Goal: Task Accomplishment & Management: Use online tool/utility

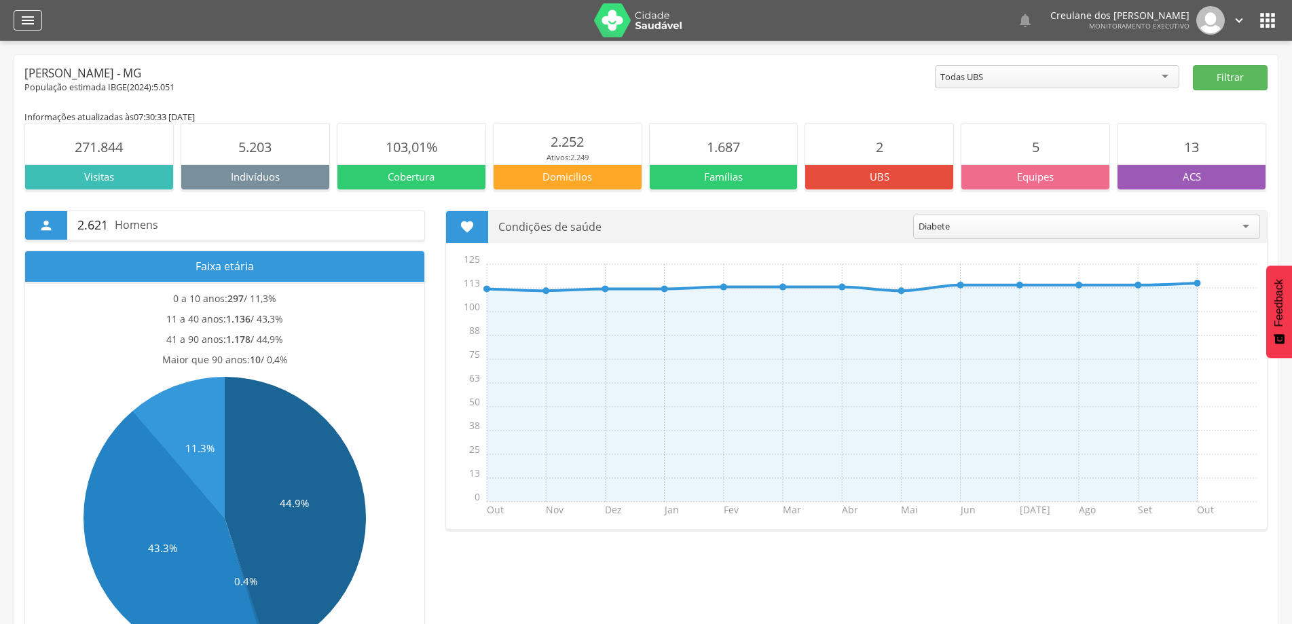
drag, startPoint x: 0, startPoint y: 0, endPoint x: 28, endPoint y: 21, distance: 34.9
click at [28, 21] on icon "" at bounding box center [28, 20] width 16 height 16
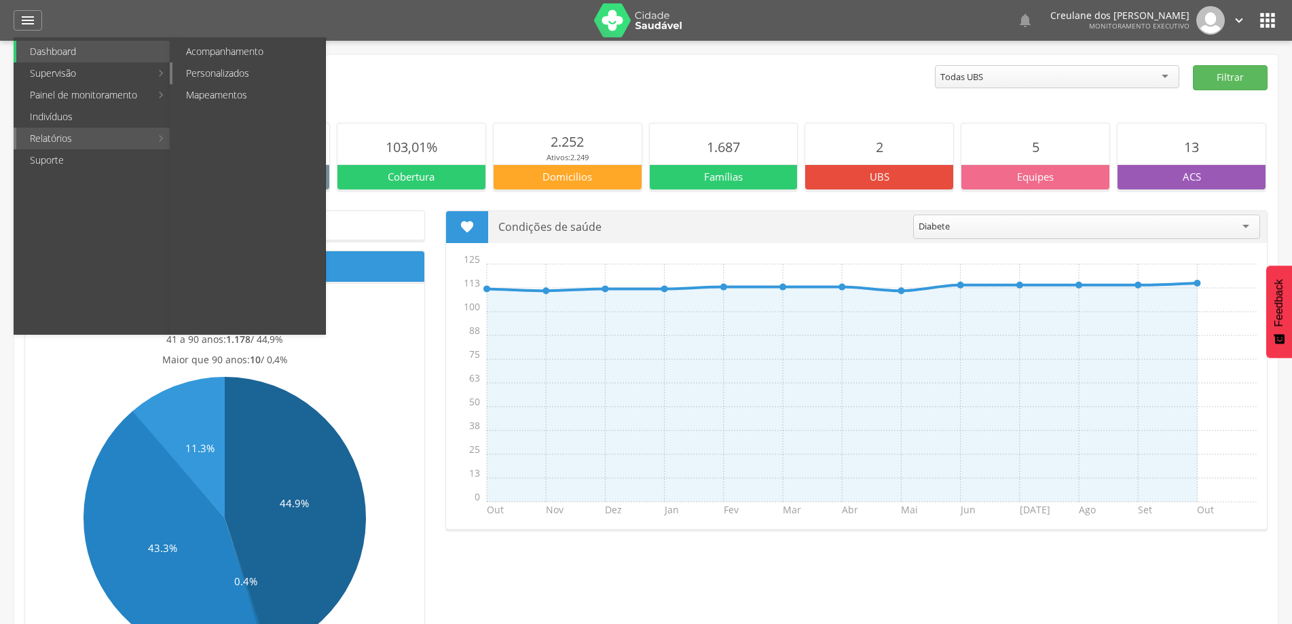
click at [211, 75] on link "Personalizados" at bounding box center [249, 73] width 153 height 22
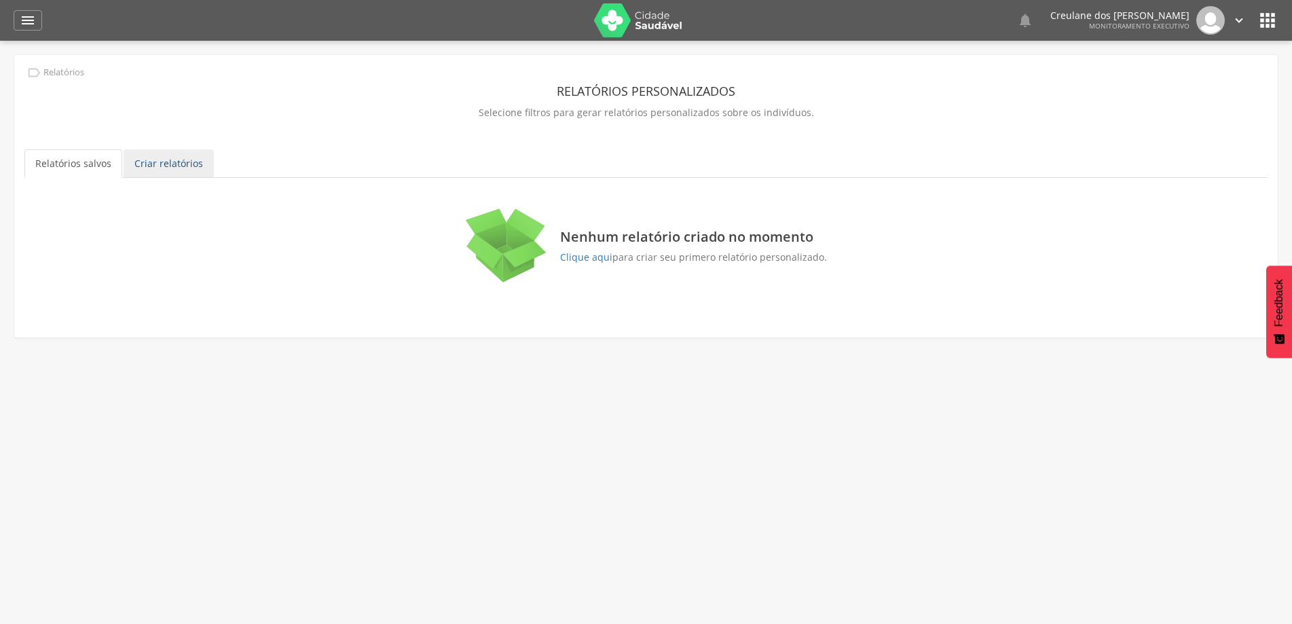
click at [164, 164] on link "Criar relatórios" at bounding box center [169, 163] width 90 height 29
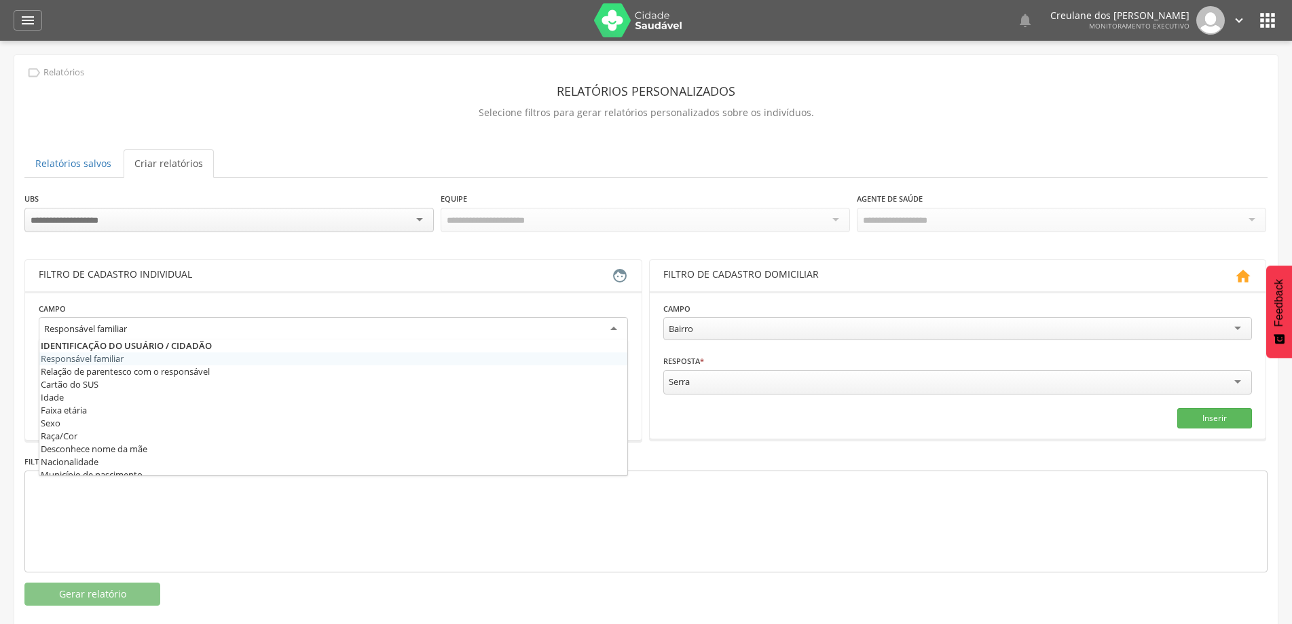
drag, startPoint x: 621, startPoint y: 323, endPoint x: 613, endPoint y: 323, distance: 8.1
click at [620, 323] on div "Responsável familiar" at bounding box center [334, 329] width 590 height 24
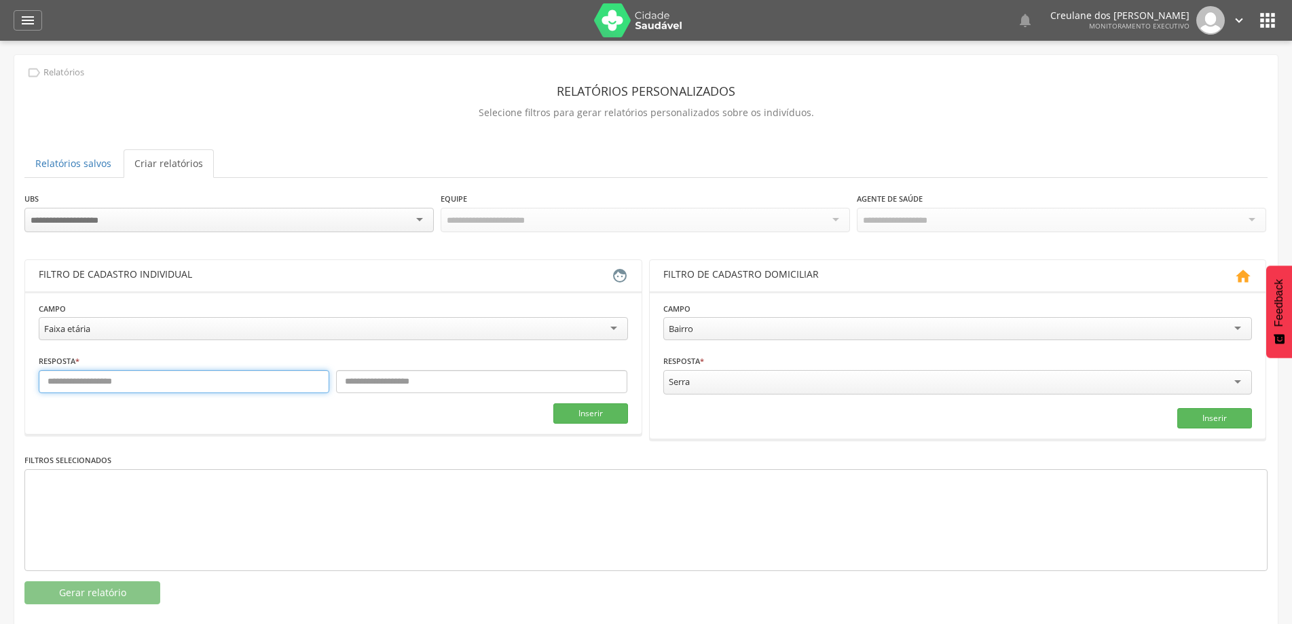
click at [246, 380] on input "text" at bounding box center [184, 381] width 291 height 23
click at [416, 387] on input "text" at bounding box center [481, 381] width 291 height 23
type input "*"
click at [590, 415] on button "Inserir" at bounding box center [591, 413] width 75 height 20
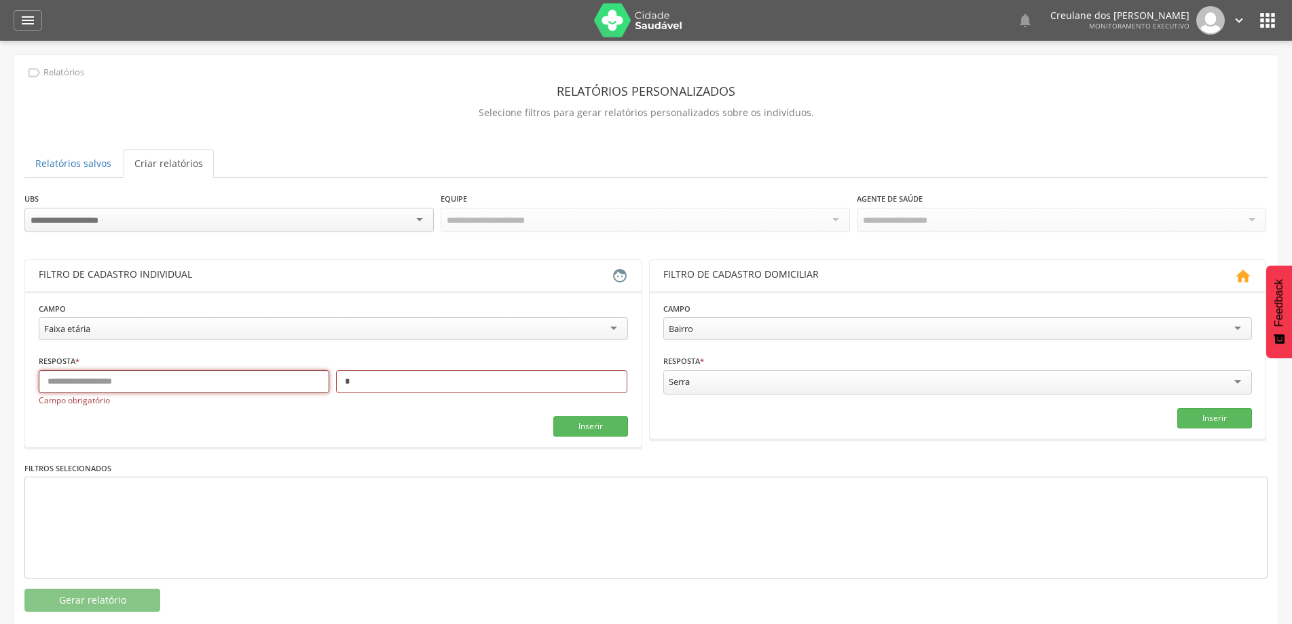
click at [184, 378] on input "text" at bounding box center [184, 381] width 291 height 23
type input "*"
click at [601, 421] on button "Inserir" at bounding box center [591, 426] width 75 height 20
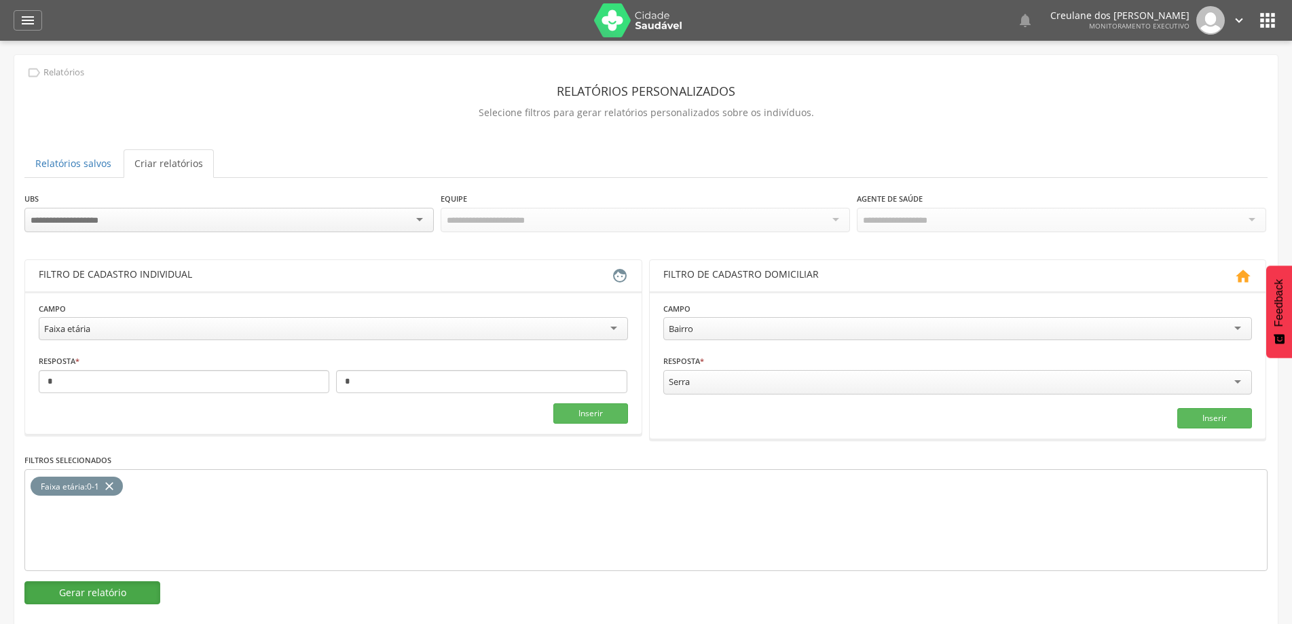
click at [128, 598] on button "Gerar relatório" at bounding box center [92, 592] width 136 height 23
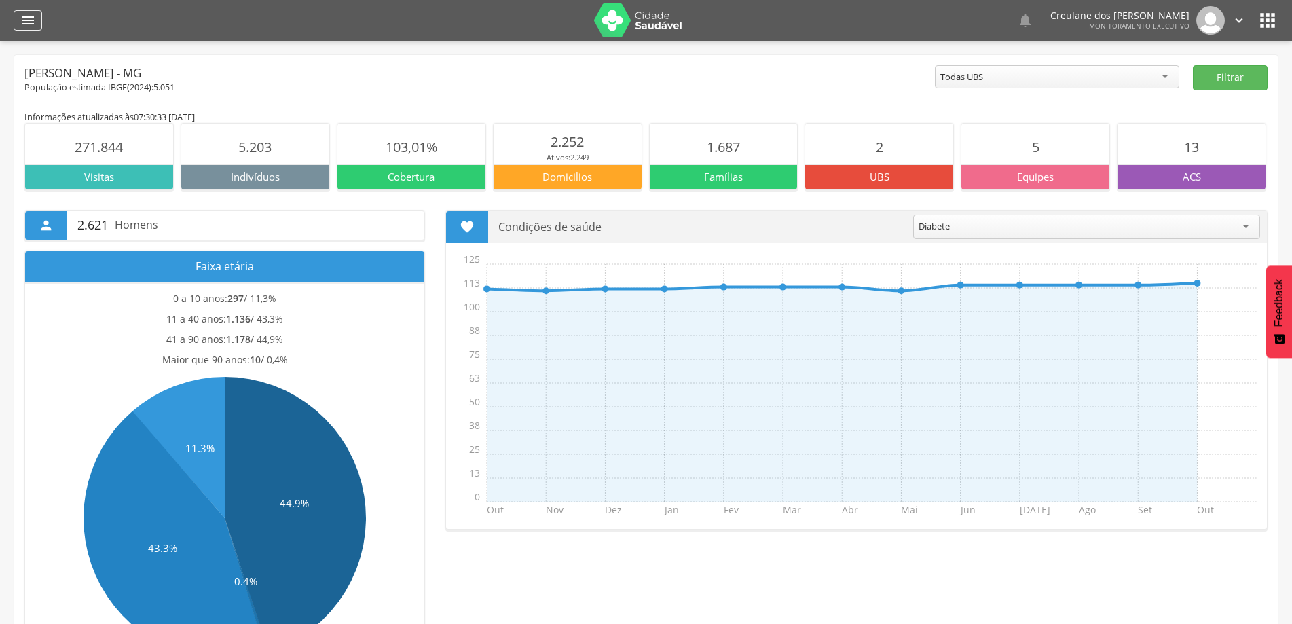
click at [31, 18] on icon "" at bounding box center [28, 20] width 16 height 16
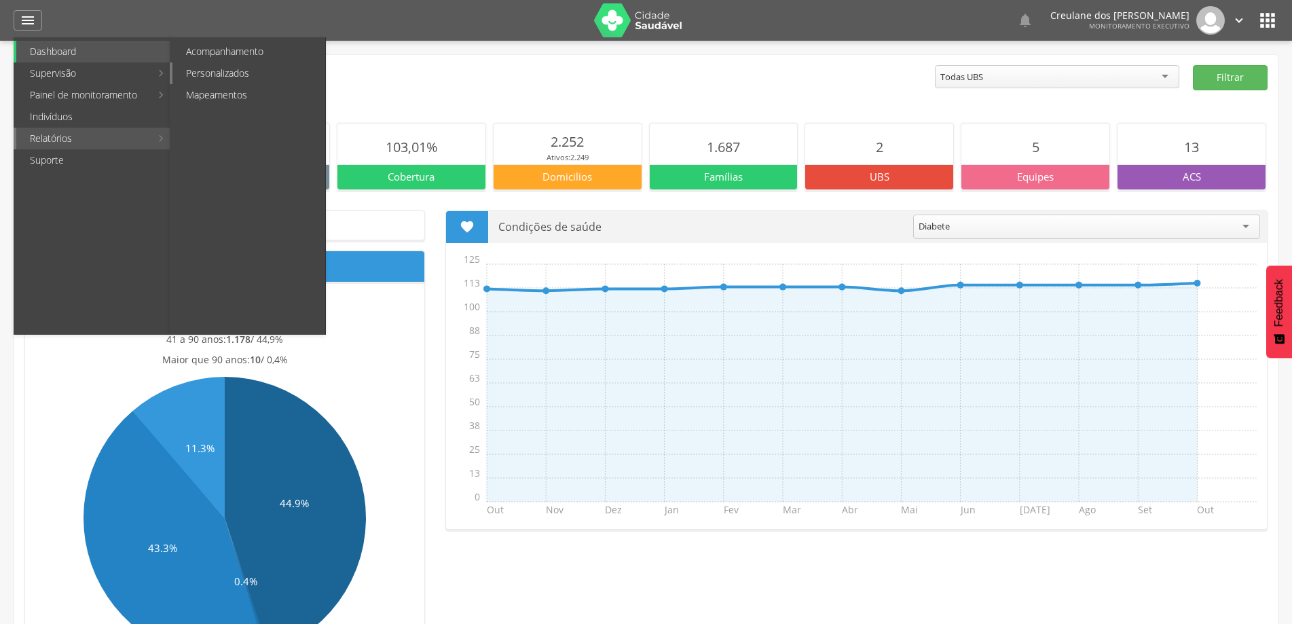
click at [238, 74] on link "Personalizados" at bounding box center [249, 73] width 153 height 22
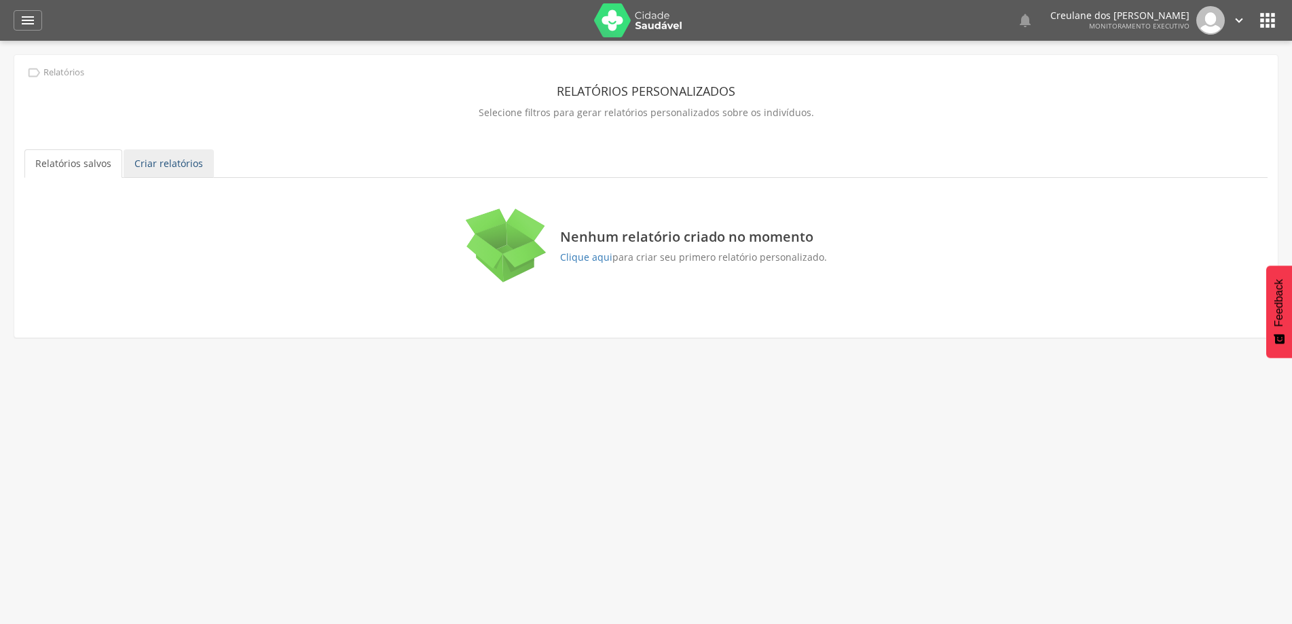
click at [185, 156] on link "Criar relatórios" at bounding box center [169, 163] width 90 height 29
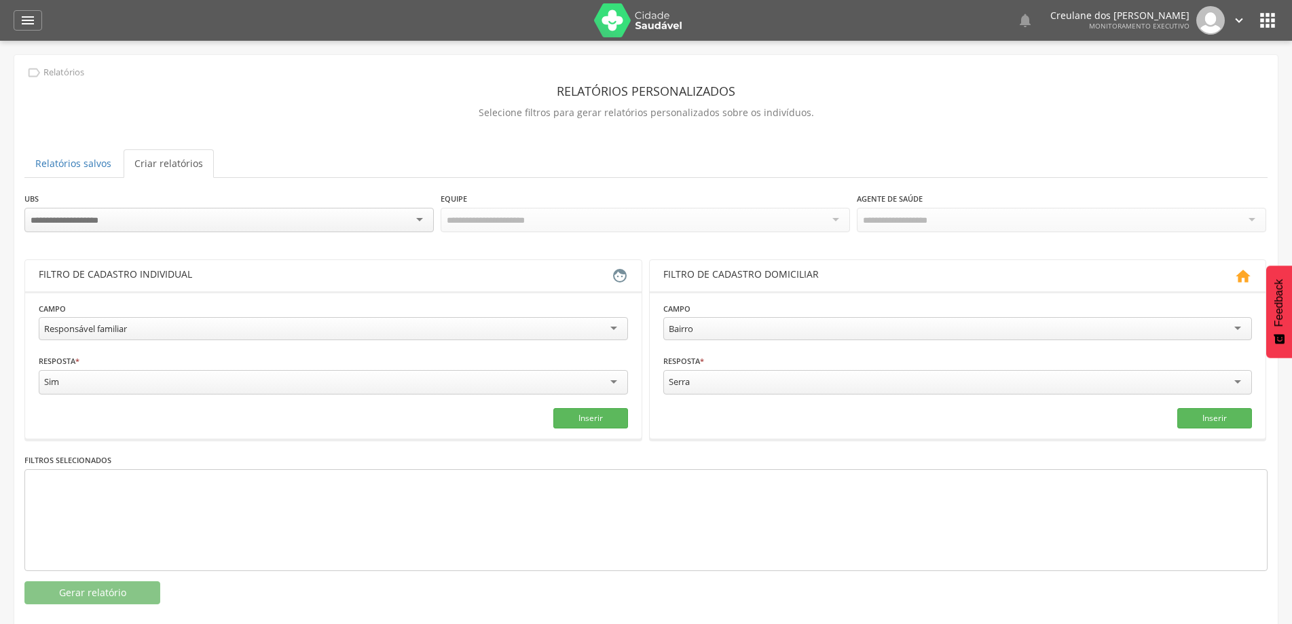
click at [617, 376] on div "Sim" at bounding box center [334, 382] width 590 height 24
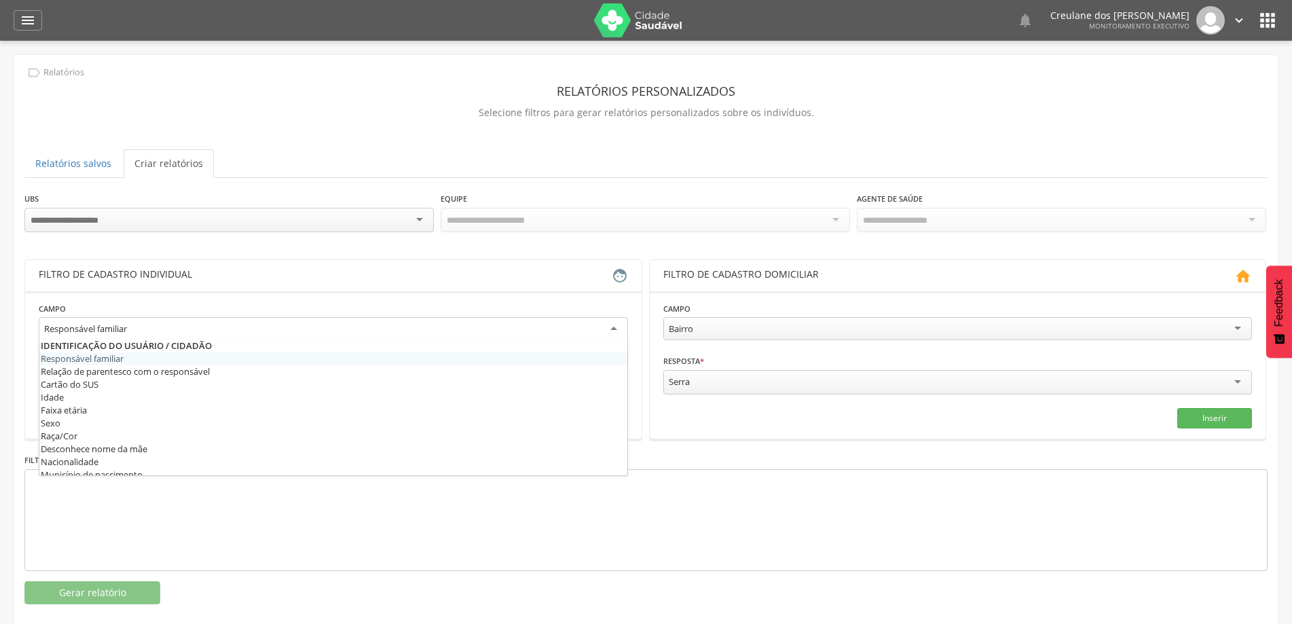
click at [620, 325] on div "Responsável familiar" at bounding box center [334, 329] width 590 height 24
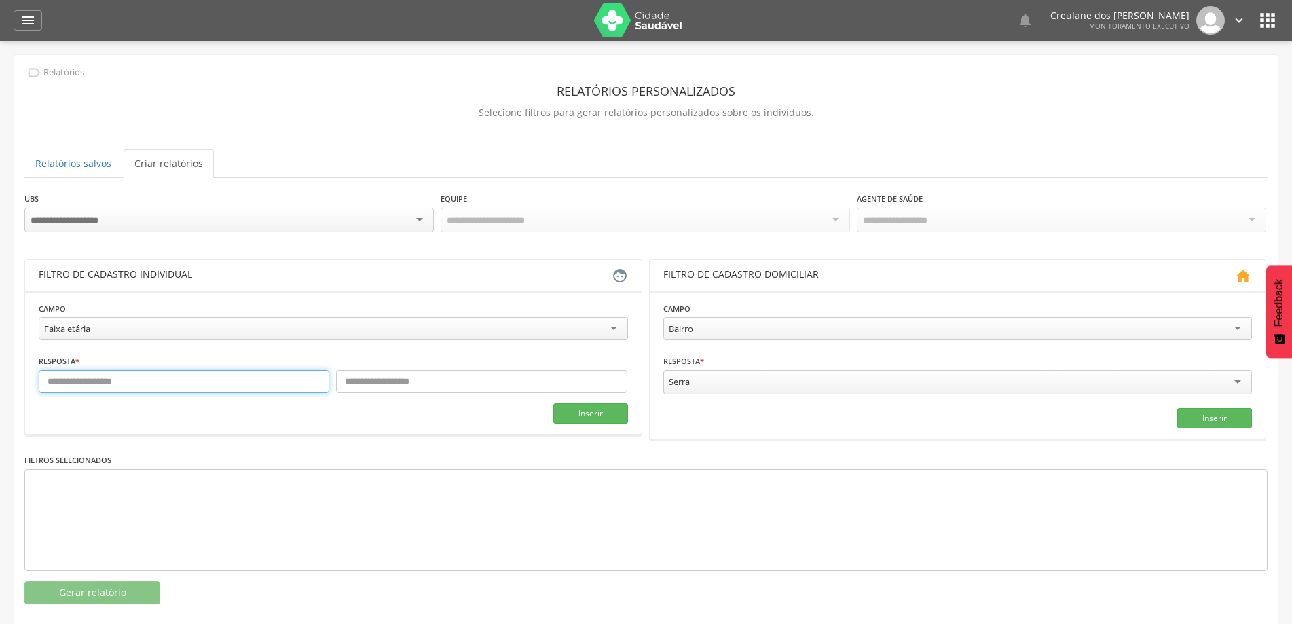
click at [235, 391] on input "text" at bounding box center [184, 381] width 291 height 23
type input "*"
click at [435, 386] on input "text" at bounding box center [481, 381] width 291 height 23
type input "*"
click at [598, 414] on button "Inserir" at bounding box center [591, 413] width 75 height 20
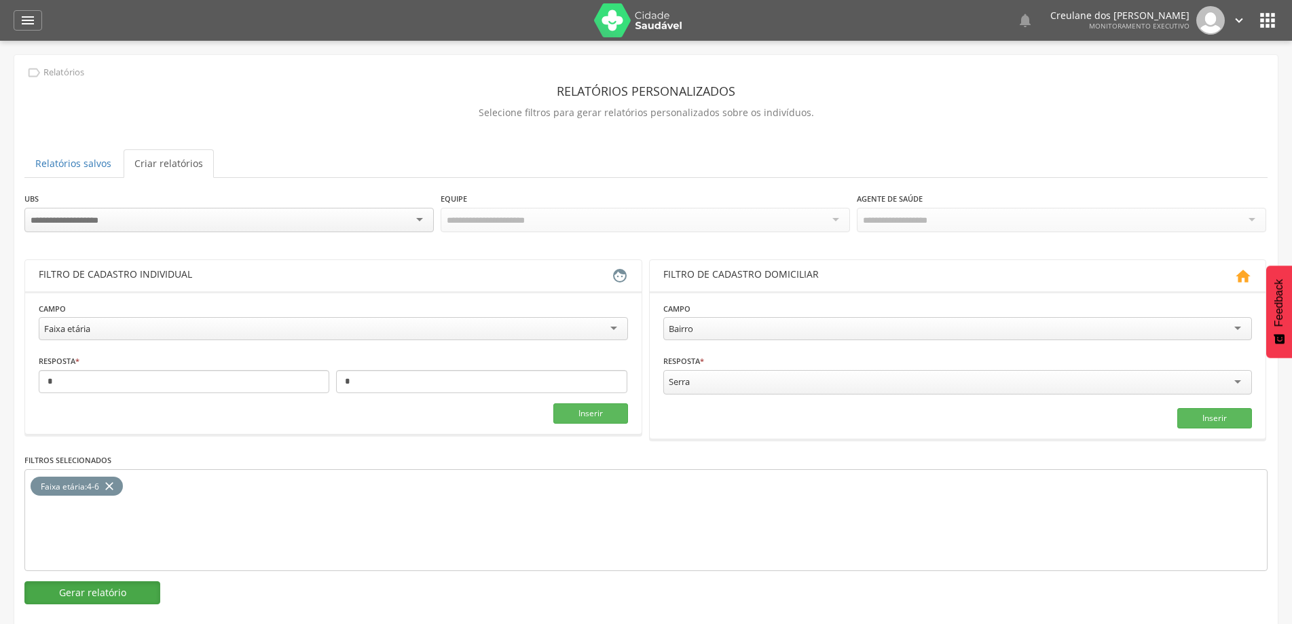
click at [135, 585] on button "Gerar relatório" at bounding box center [92, 592] width 136 height 23
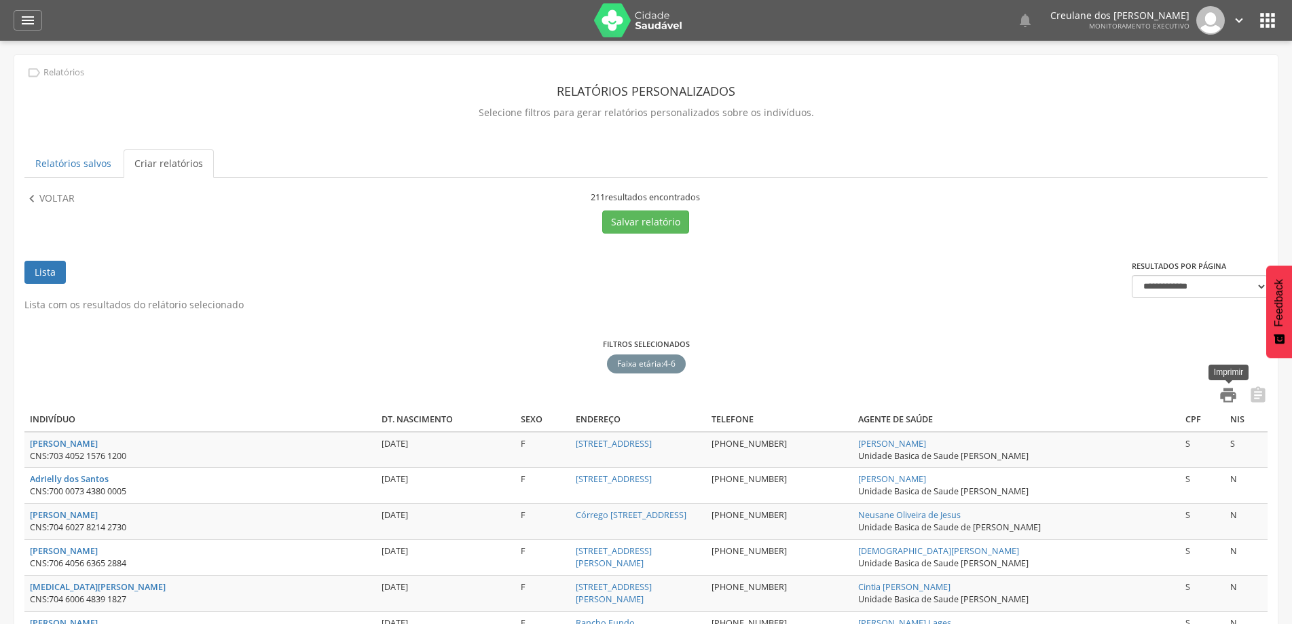
click at [1221, 389] on icon "" at bounding box center [1228, 395] width 19 height 19
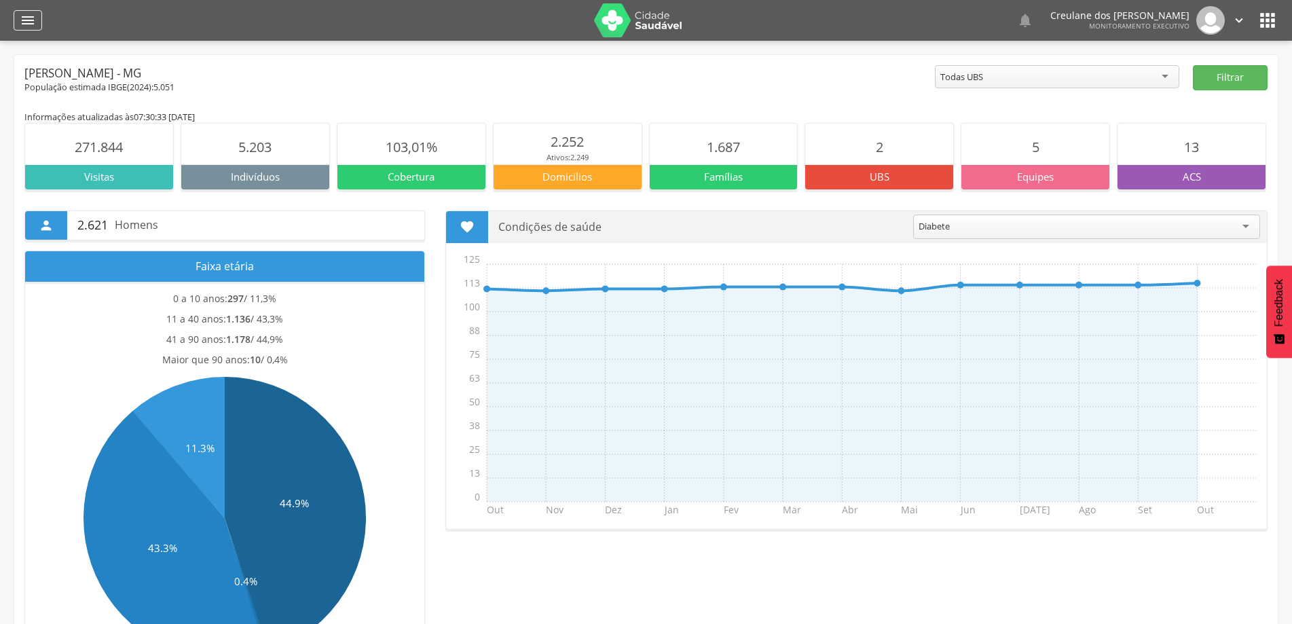
click at [26, 18] on icon "" at bounding box center [28, 20] width 16 height 16
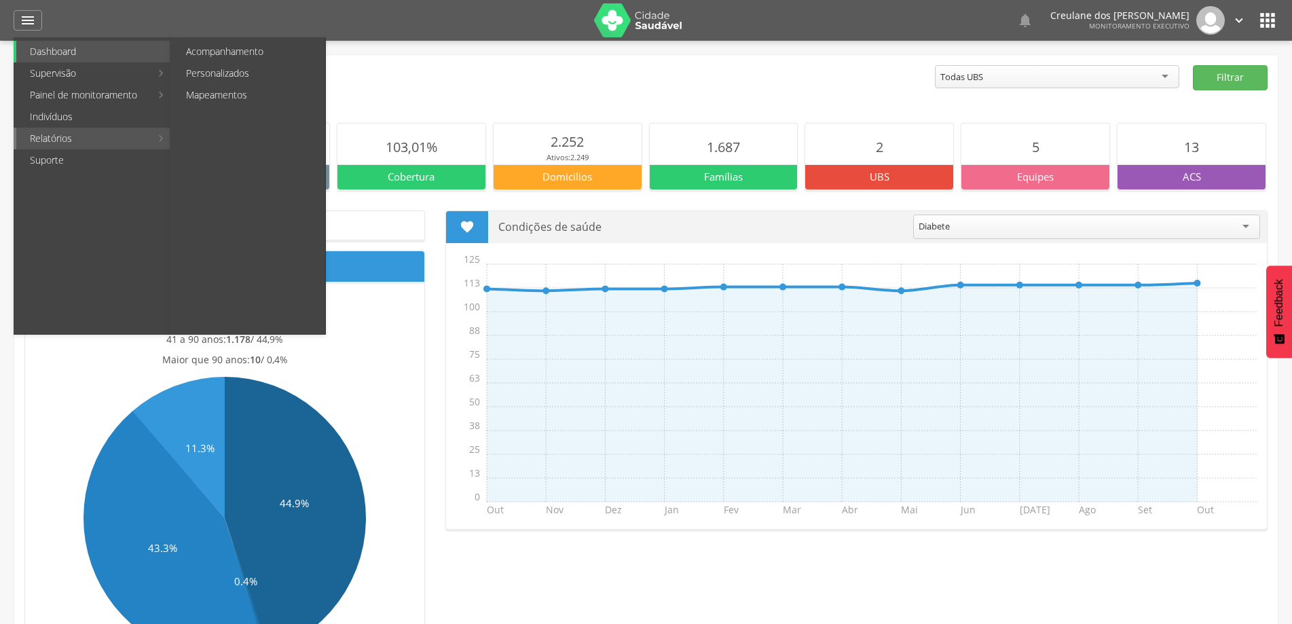
click at [51, 135] on link "Relatórios" at bounding box center [83, 139] width 134 height 22
click at [203, 66] on link "Personalizados" at bounding box center [249, 73] width 153 height 22
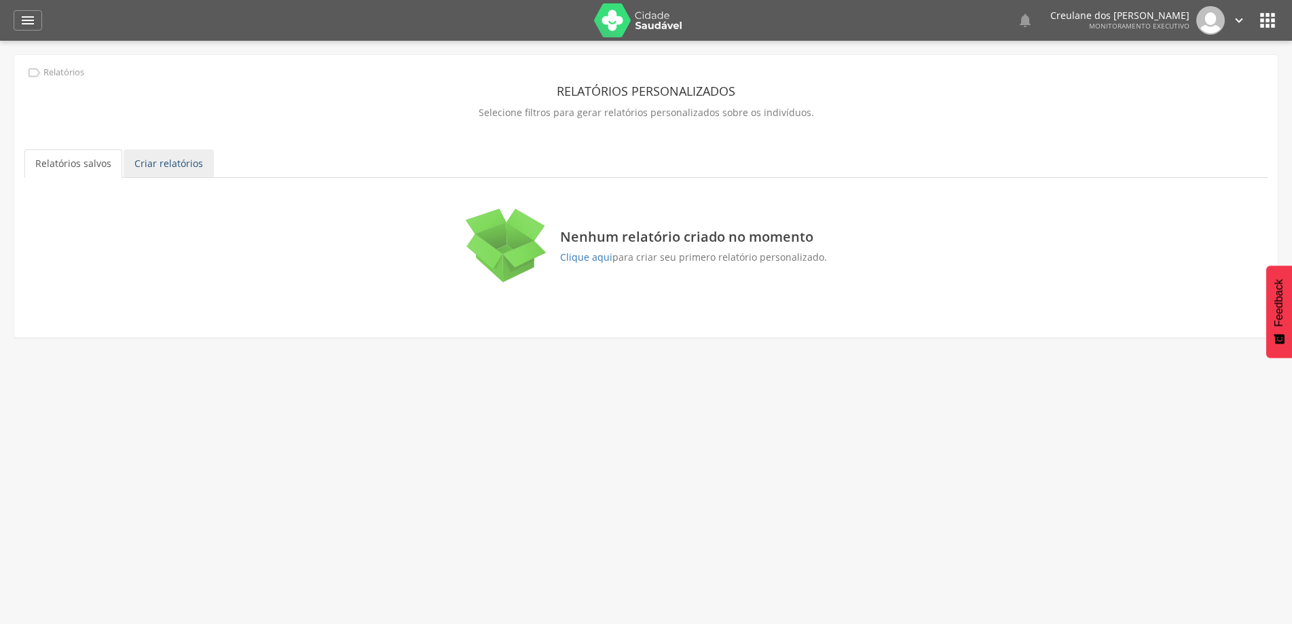
click at [145, 160] on link "Criar relatórios" at bounding box center [169, 163] width 90 height 29
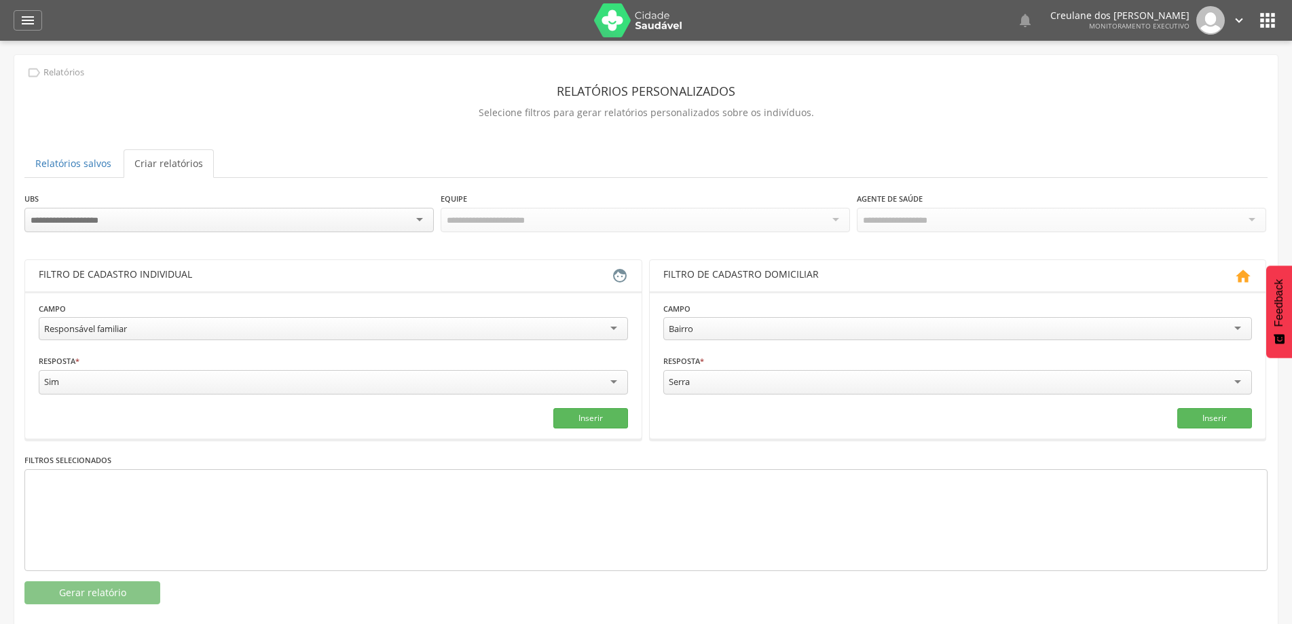
click at [620, 378] on div "Sim" at bounding box center [334, 382] width 590 height 24
click at [608, 327] on div "Responsável familiar" at bounding box center [334, 328] width 590 height 23
click at [270, 374] on input "text" at bounding box center [184, 381] width 291 height 23
type input "*"
click at [380, 378] on input "text" at bounding box center [481, 381] width 291 height 23
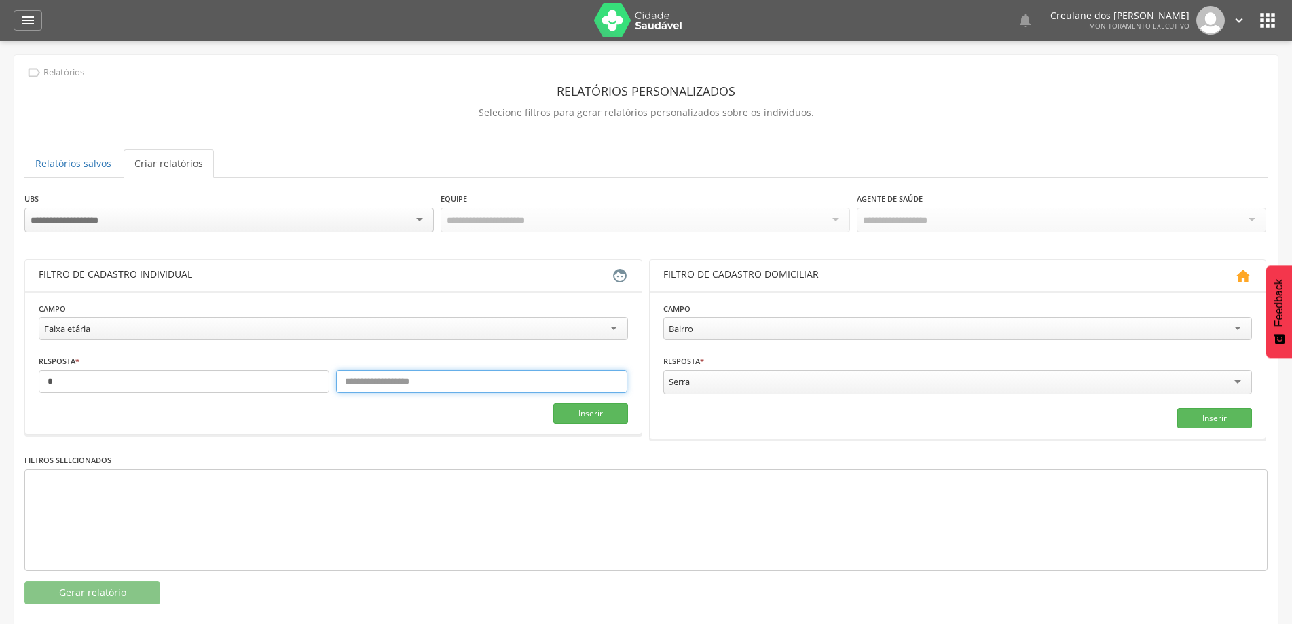
type input "*"
click at [596, 417] on button "Inserir" at bounding box center [591, 413] width 75 height 20
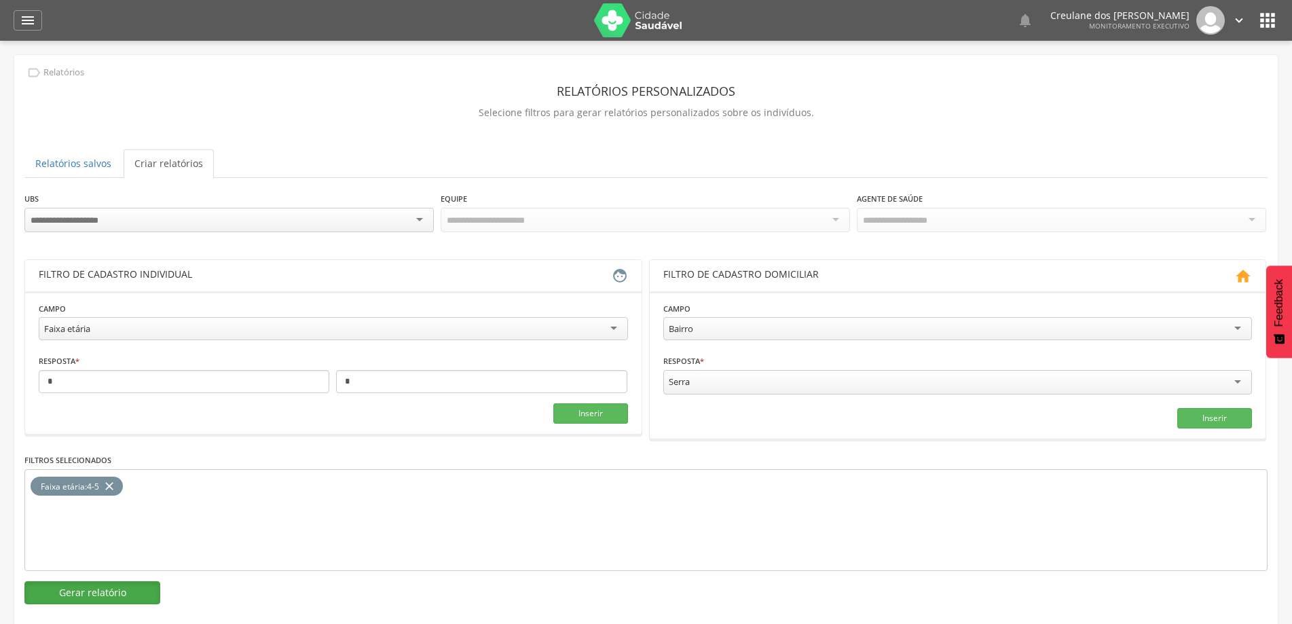
click at [84, 593] on button "Gerar relatório" at bounding box center [92, 592] width 136 height 23
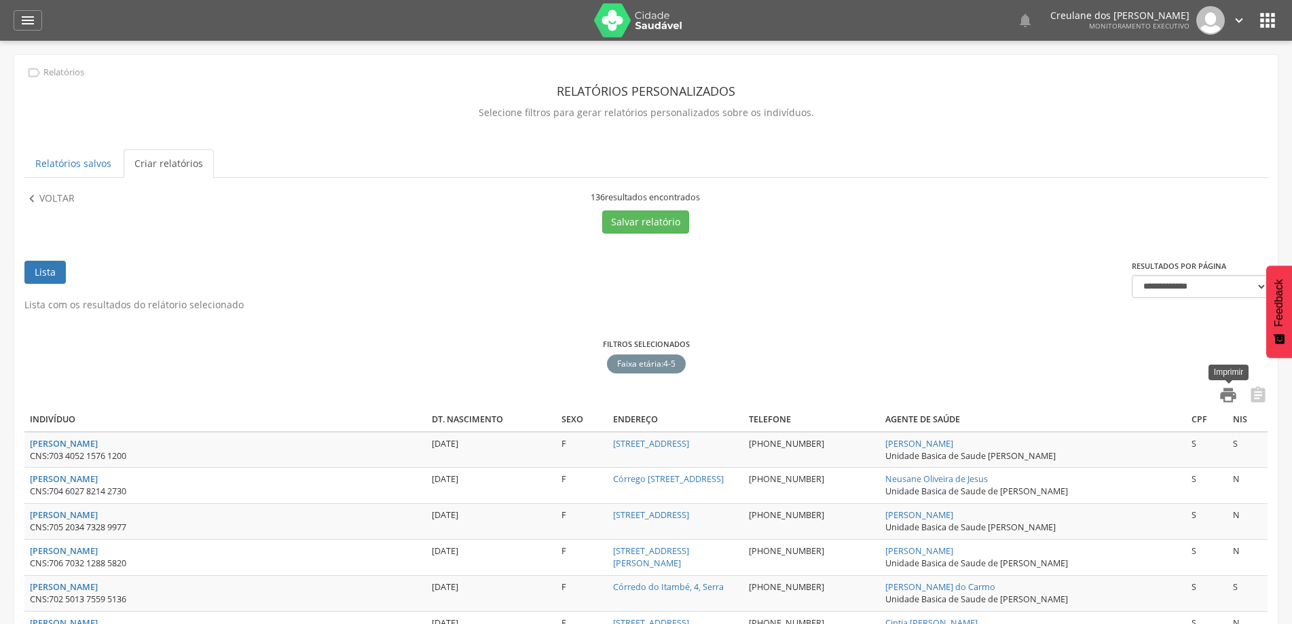
click at [1231, 396] on icon "" at bounding box center [1228, 395] width 19 height 19
click at [1270, 18] on icon "" at bounding box center [1268, 21] width 22 height 22
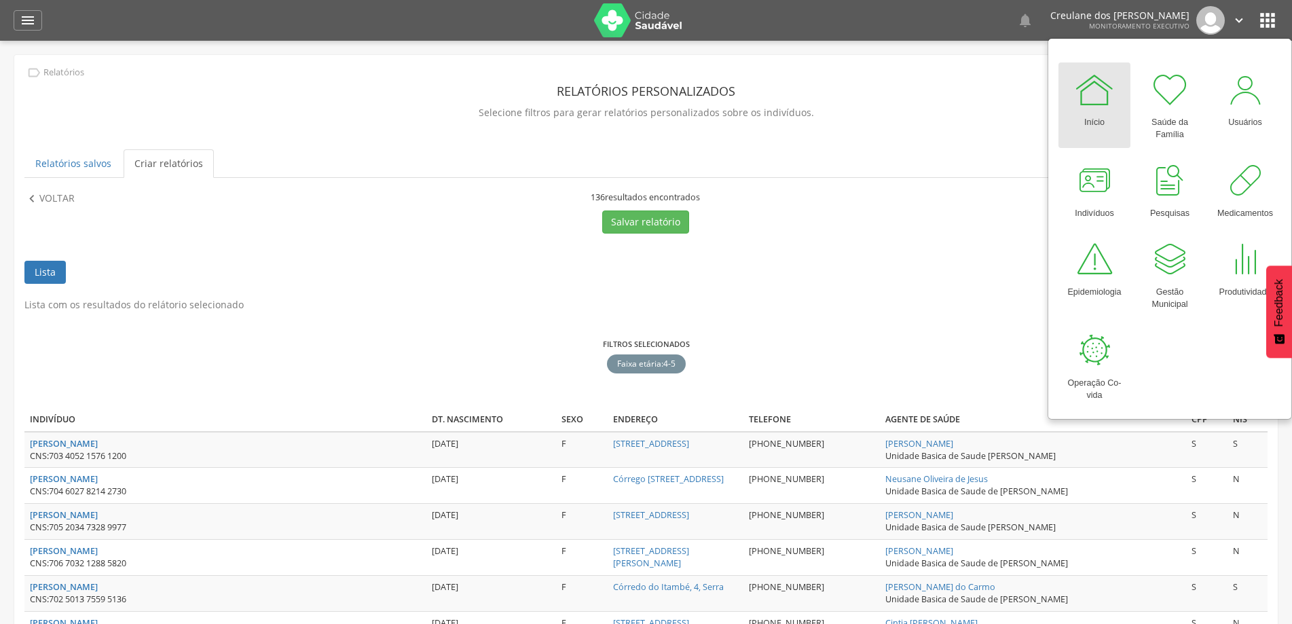
click at [1218, 21] on img at bounding box center [1211, 20] width 29 height 29
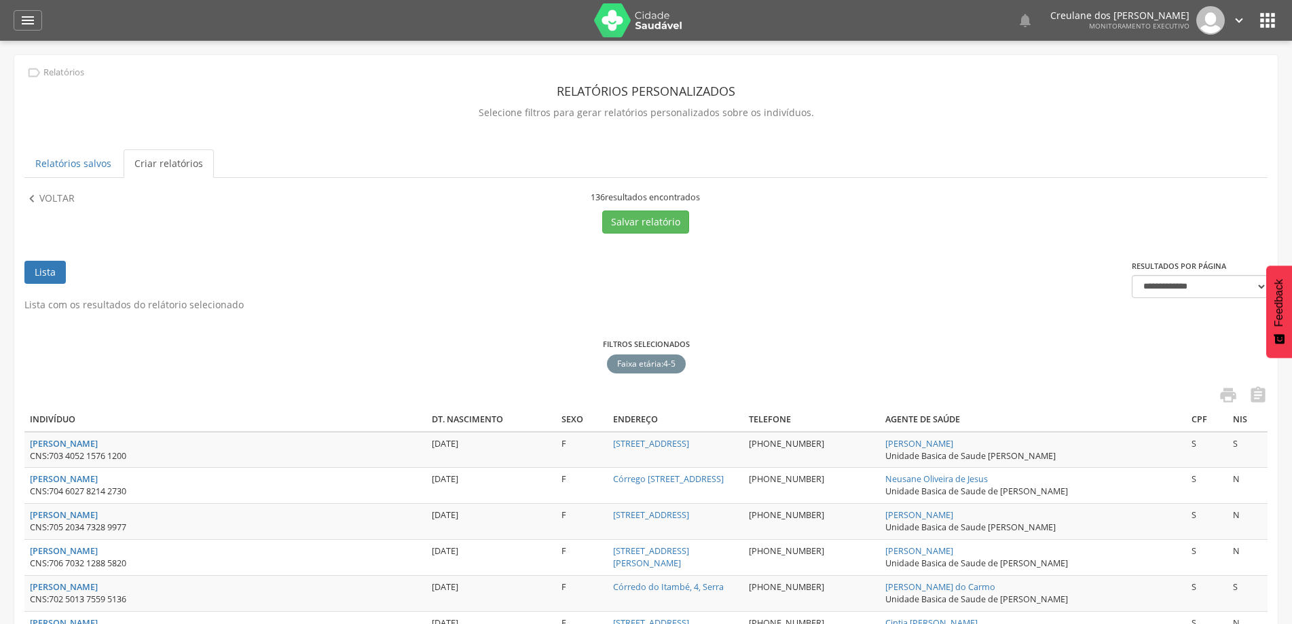
click at [1203, 20] on img at bounding box center [1211, 20] width 29 height 29
click at [1241, 18] on icon "" at bounding box center [1239, 20] width 15 height 15
click at [1165, 76] on link "Sair" at bounding box center [1192, 78] width 107 height 17
